Goal: Contribute content: Add original content to the website for others to see

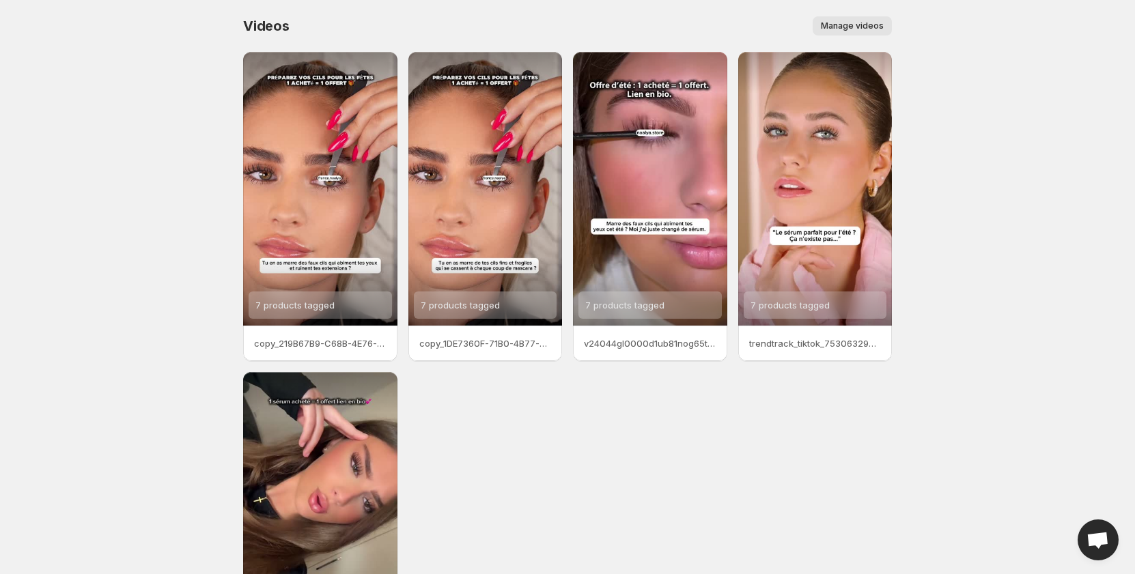
click at [863, 24] on span "Manage videos" at bounding box center [852, 25] width 63 height 11
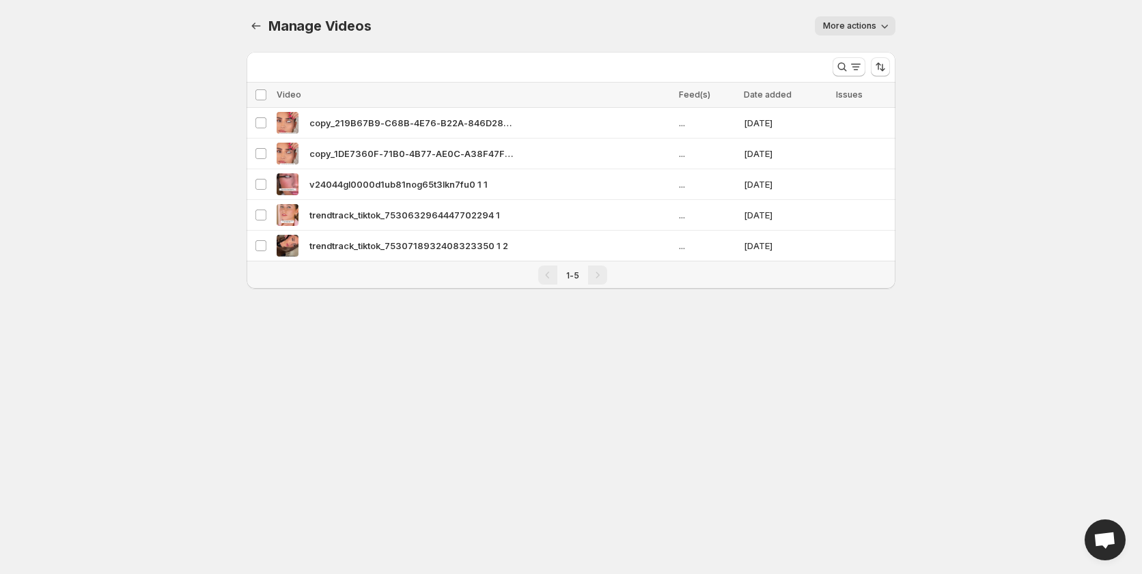
click at [853, 23] on span "More actions" at bounding box center [849, 25] width 53 height 11
click at [842, 58] on span "Regenerate missing previews" at bounding box center [888, 54] width 126 height 11
click at [603, 272] on div "Pagination" at bounding box center [597, 275] width 19 height 19
click at [580, 279] on div "1-5" at bounding box center [572, 275] width 29 height 14
click at [253, 19] on button "Manage Videos" at bounding box center [256, 25] width 19 height 19
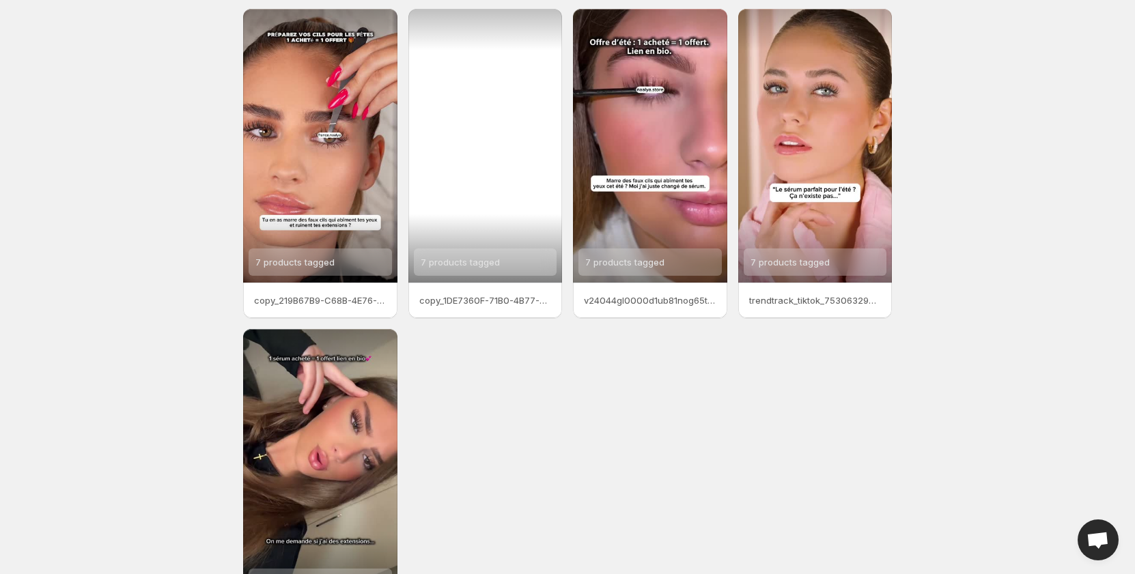
scroll to position [170, 0]
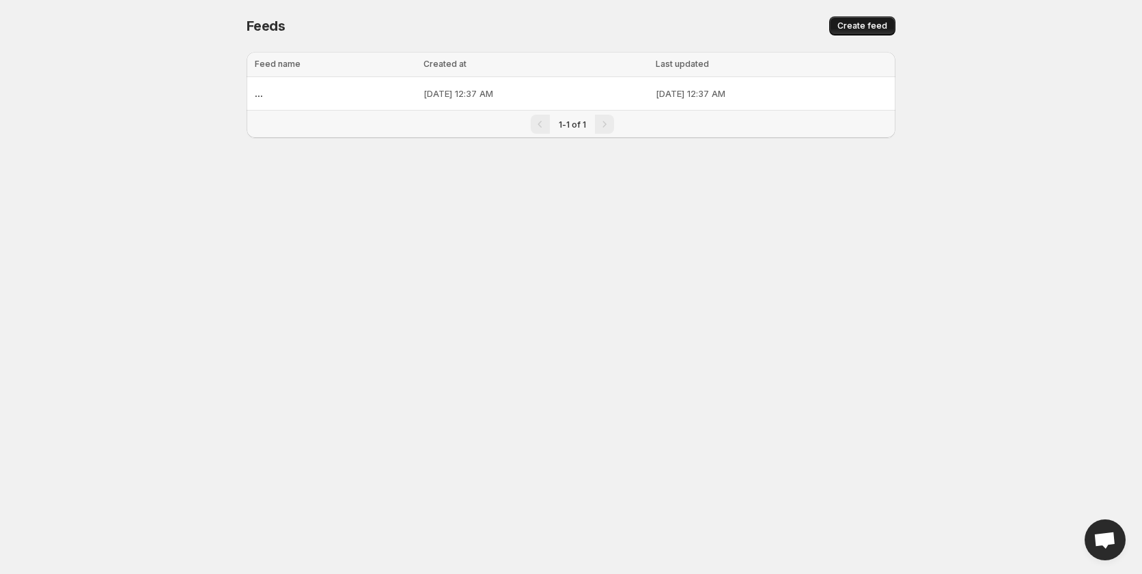
click at [863, 23] on span "Create feed" at bounding box center [862, 25] width 50 height 11
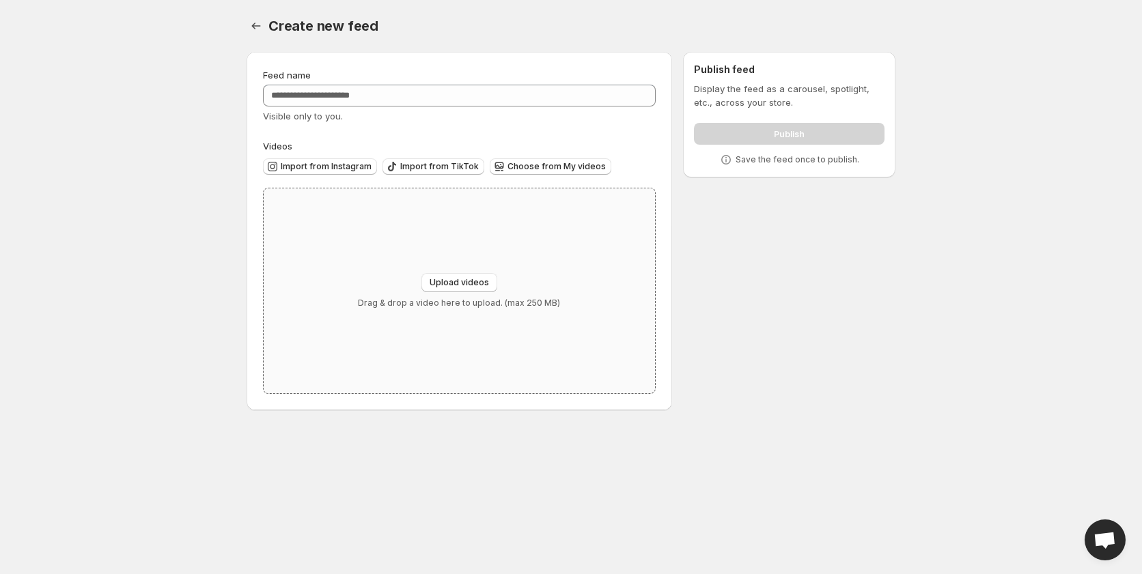
click at [452, 268] on div "Upload videos Drag & drop a video here to upload. (max 250 MB)" at bounding box center [459, 291] width 391 height 205
click at [258, 21] on icon "Settings" at bounding box center [256, 26] width 14 height 14
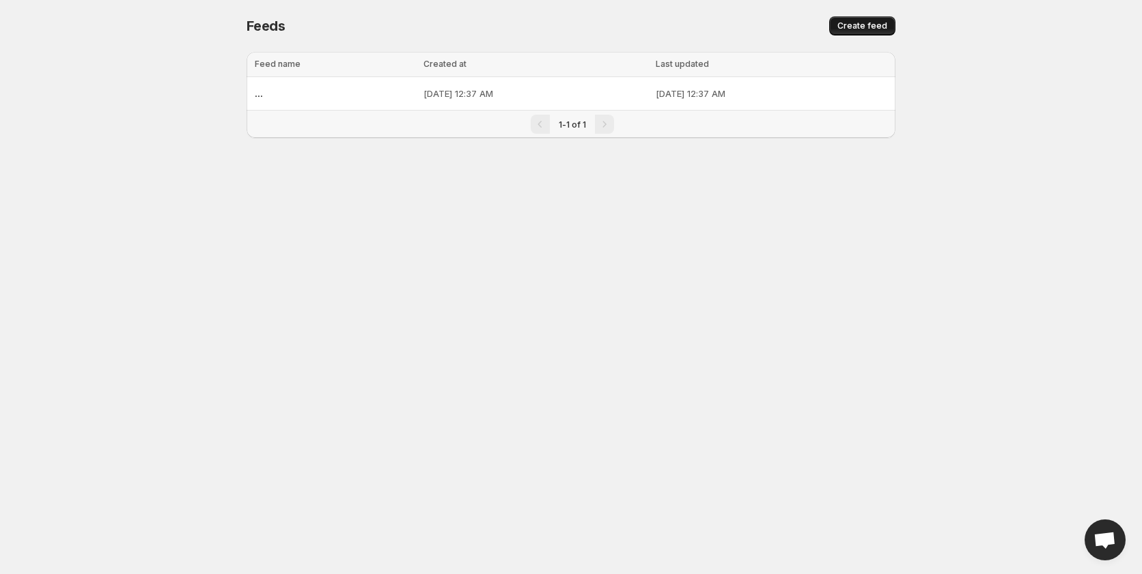
click at [848, 29] on span "Create feed" at bounding box center [862, 25] width 50 height 11
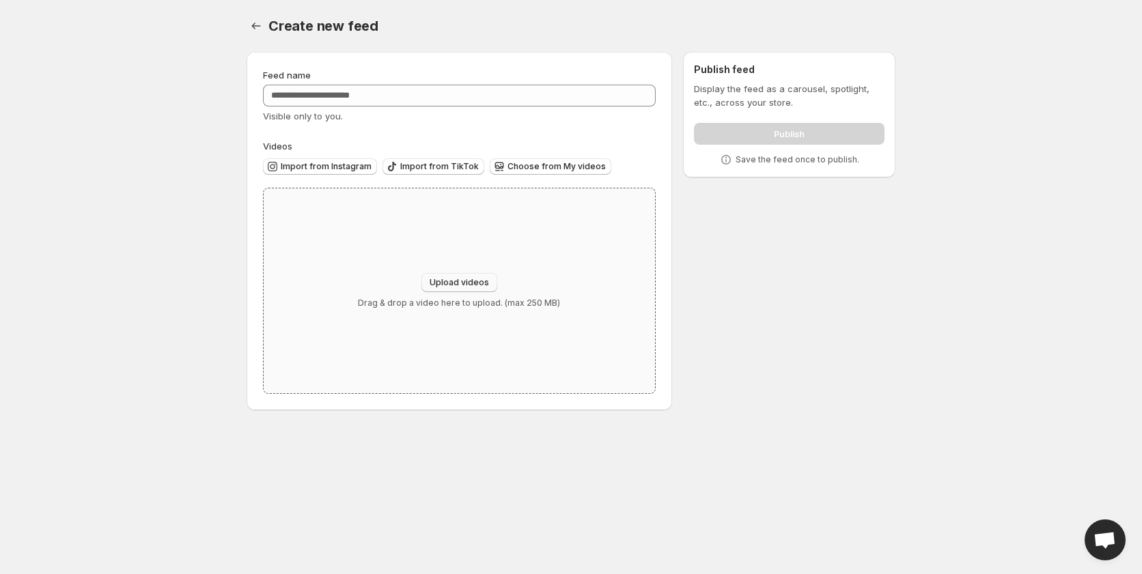
click at [445, 276] on button "Upload videos" at bounding box center [459, 282] width 76 height 19
type input "**********"
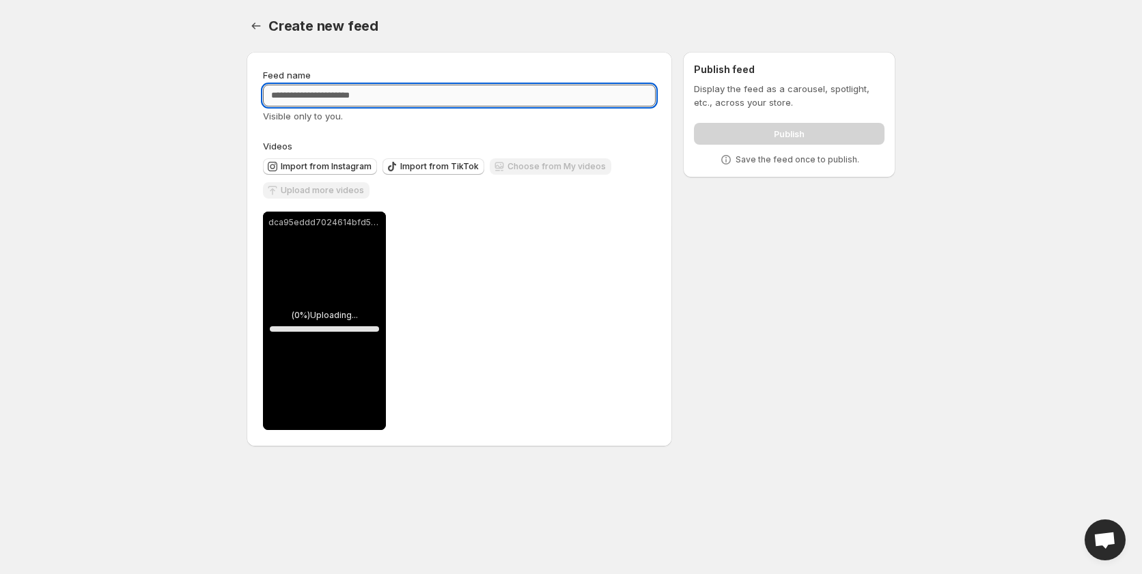
click at [396, 92] on input "Feed name" at bounding box center [459, 96] width 393 height 22
click at [771, 14] on div "Create new feed. This page is ready Create new feed" at bounding box center [571, 26] width 649 height 52
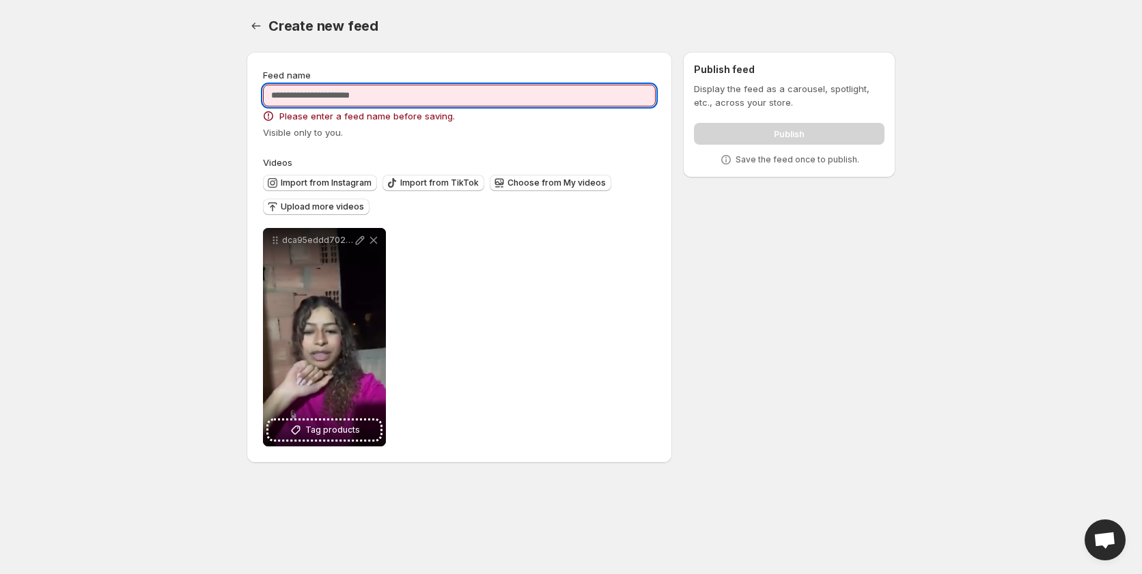
click at [461, 97] on input "Feed name" at bounding box center [459, 96] width 393 height 22
type input "***"
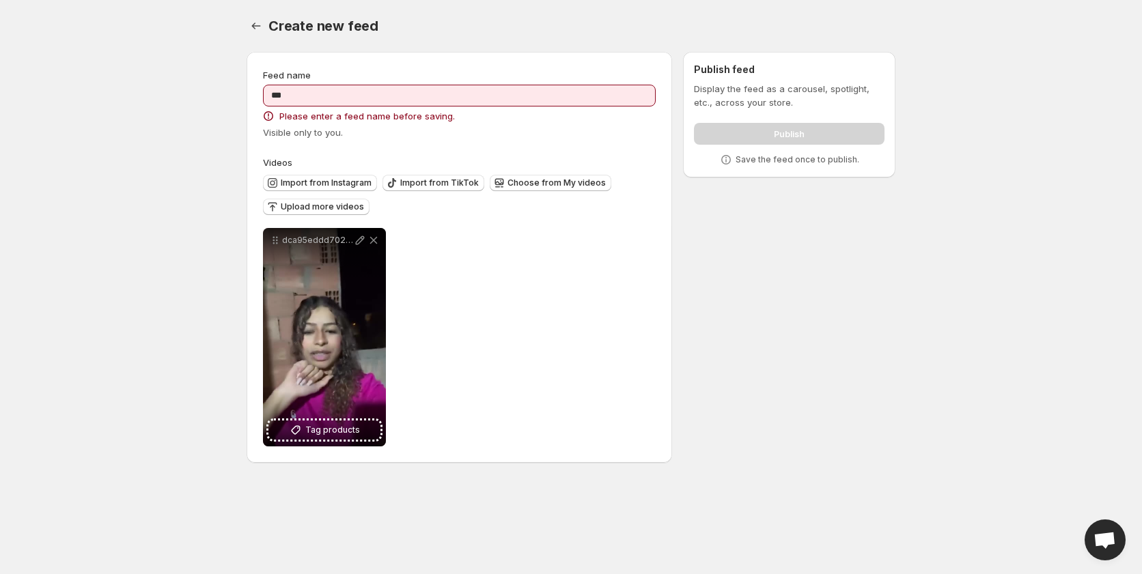
click at [650, 16] on div "Create new feed" at bounding box center [581, 25] width 627 height 19
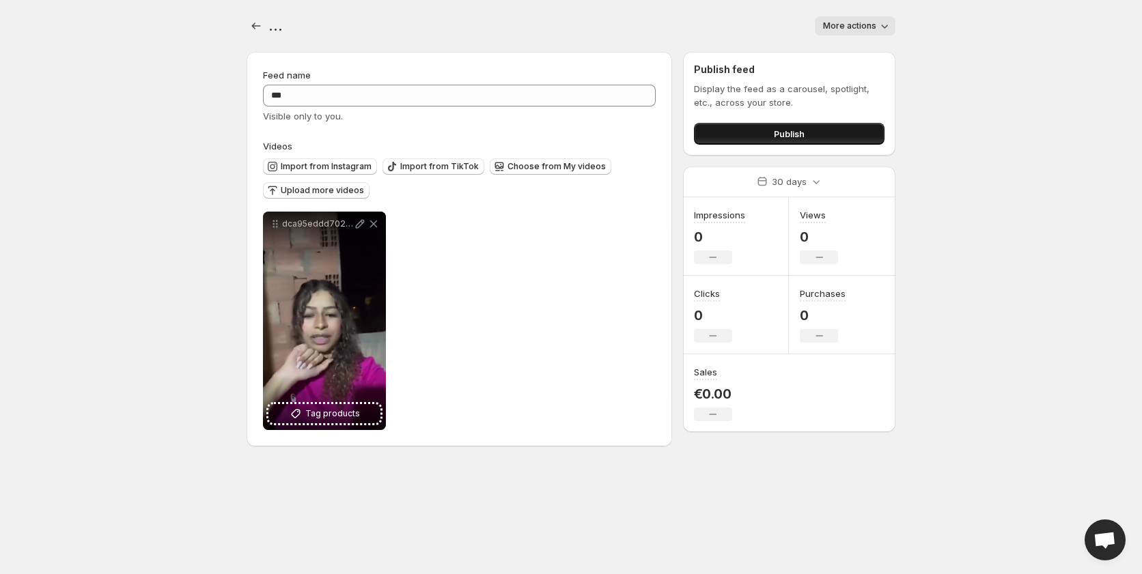
click at [762, 137] on button "Publish" at bounding box center [789, 134] width 191 height 22
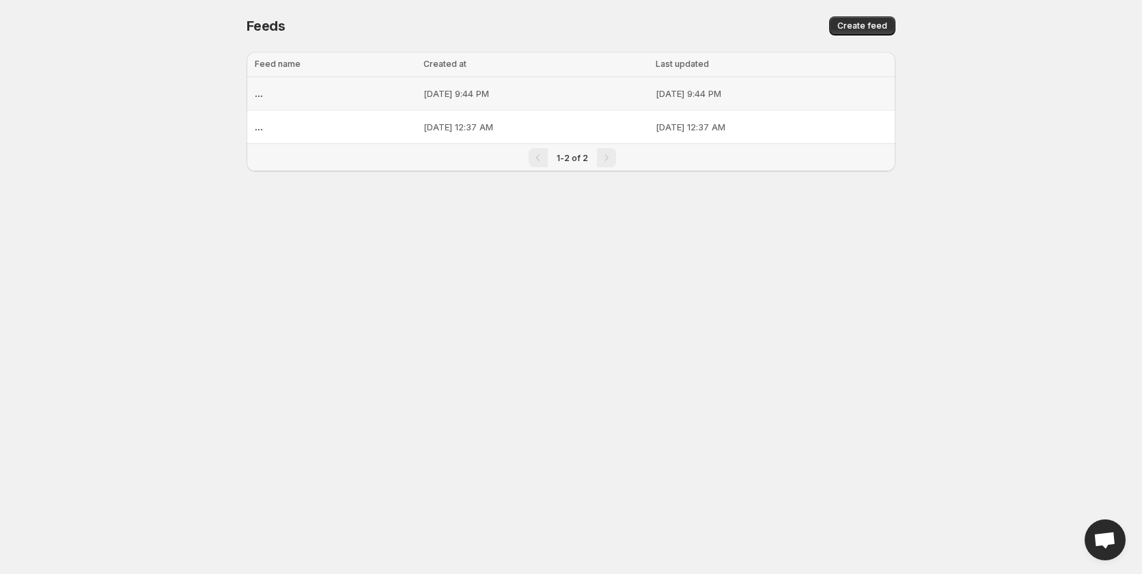
click at [437, 98] on p "Oct 9, 2025, 9:44 PM" at bounding box center [534, 94] width 223 height 14
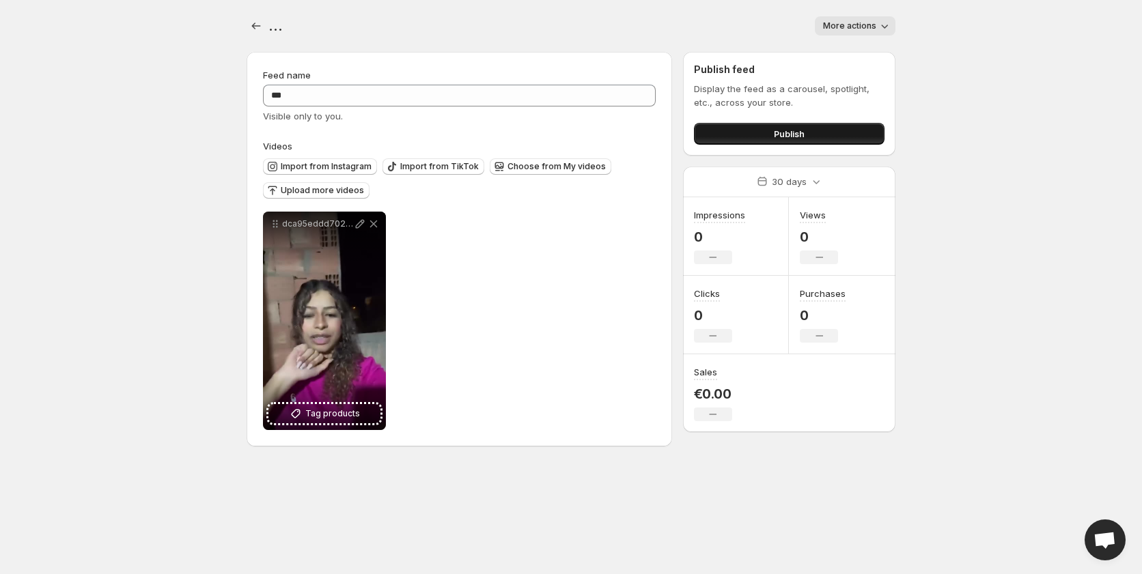
click at [821, 136] on button "Publish" at bounding box center [789, 134] width 191 height 22
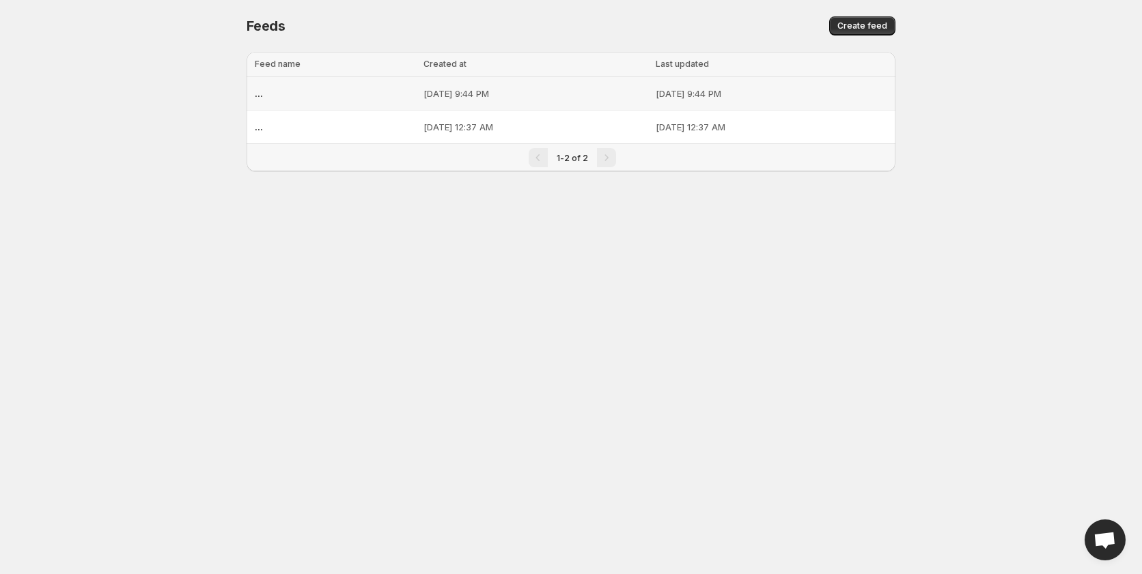
click at [365, 96] on div "..." at bounding box center [335, 93] width 161 height 25
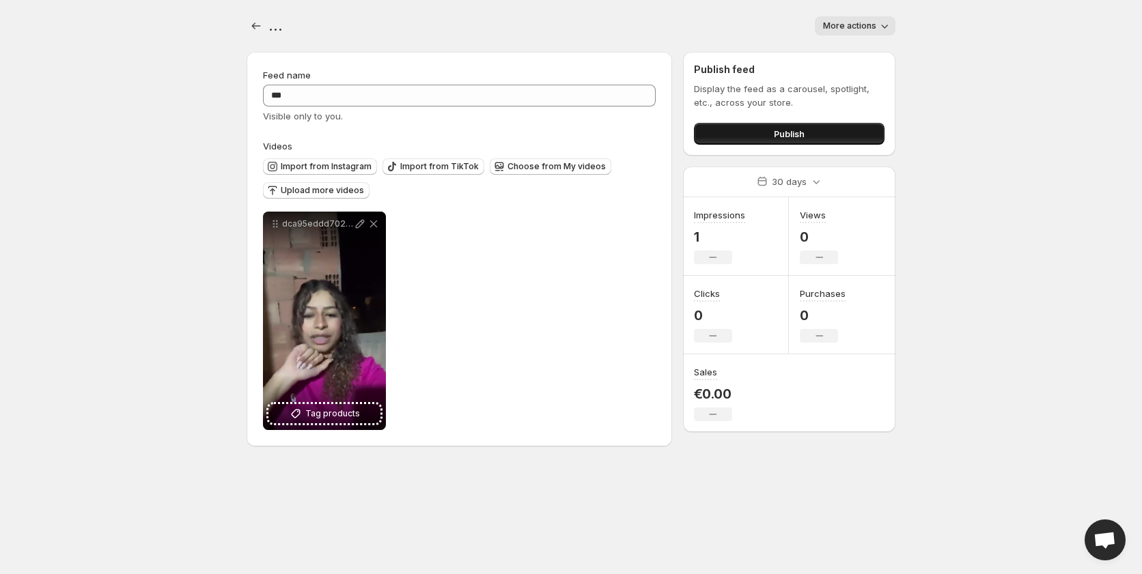
click at [719, 142] on button "Publish" at bounding box center [789, 134] width 191 height 22
click at [748, 65] on h2 "Publish feed" at bounding box center [789, 70] width 191 height 14
click at [242, 30] on div "**********" at bounding box center [571, 231] width 682 height 463
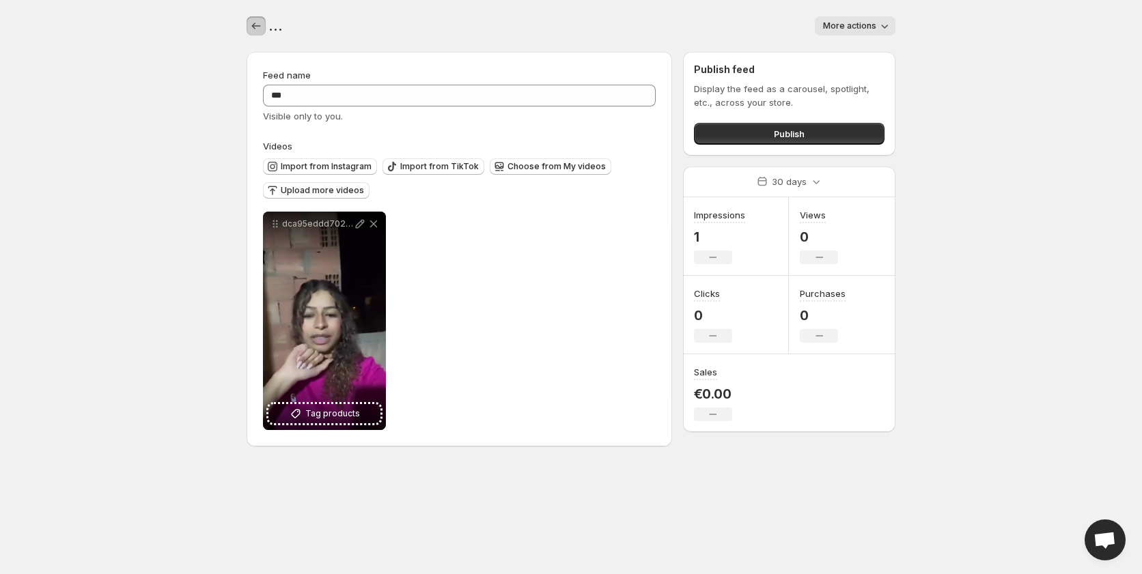
click at [253, 23] on icon "Settings" at bounding box center [256, 26] width 14 height 14
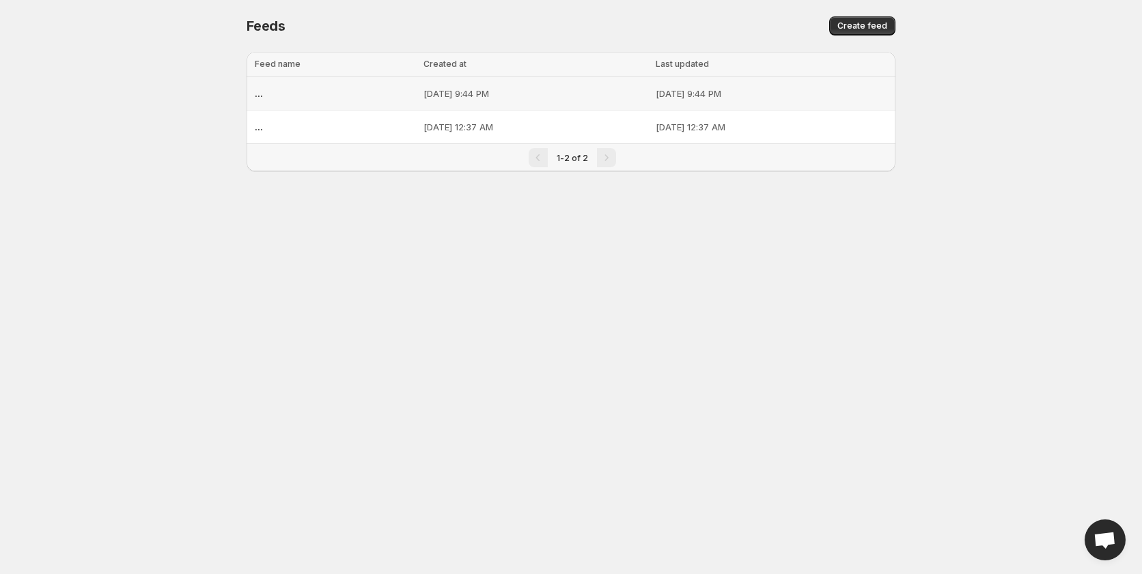
click at [439, 89] on p "Oct 9, 2025, 9:44 PM" at bounding box center [534, 94] width 223 height 14
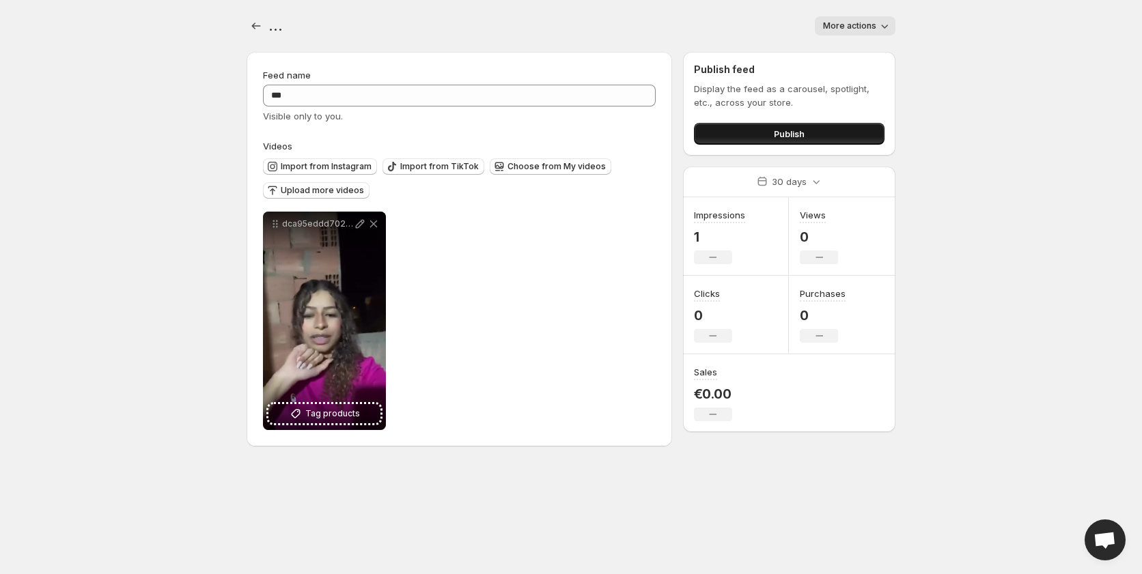
click at [744, 137] on button "Publish" at bounding box center [789, 134] width 191 height 22
